Goal: Information Seeking & Learning: Learn about a topic

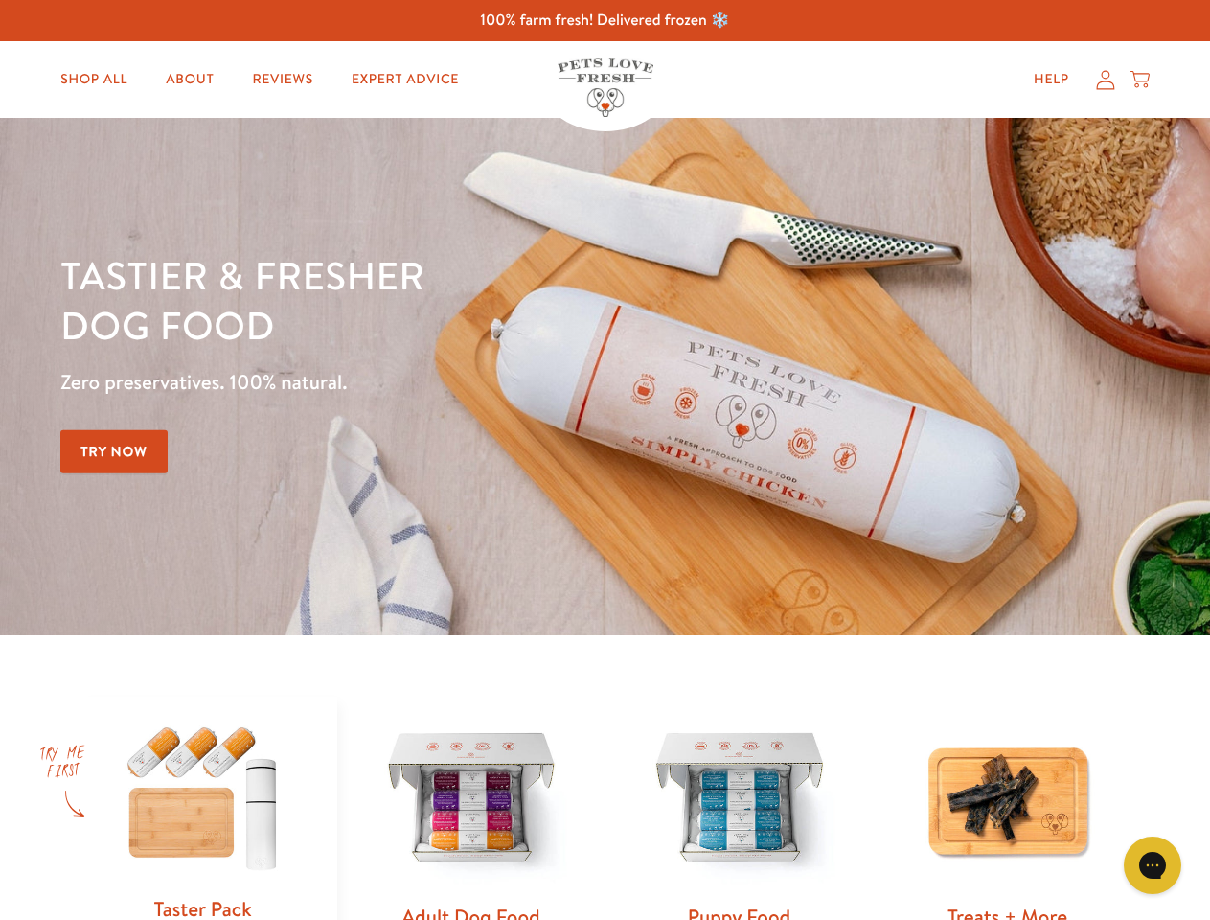
click at [605, 460] on div "Tastier & fresher dog food Zero preservatives. 100% natural. Try Now" at bounding box center [423, 376] width 726 height 253
click at [1153, 865] on icon "Gorgias live chat" at bounding box center [1152, 865] width 18 height 18
